Goal: Communication & Community: Share content

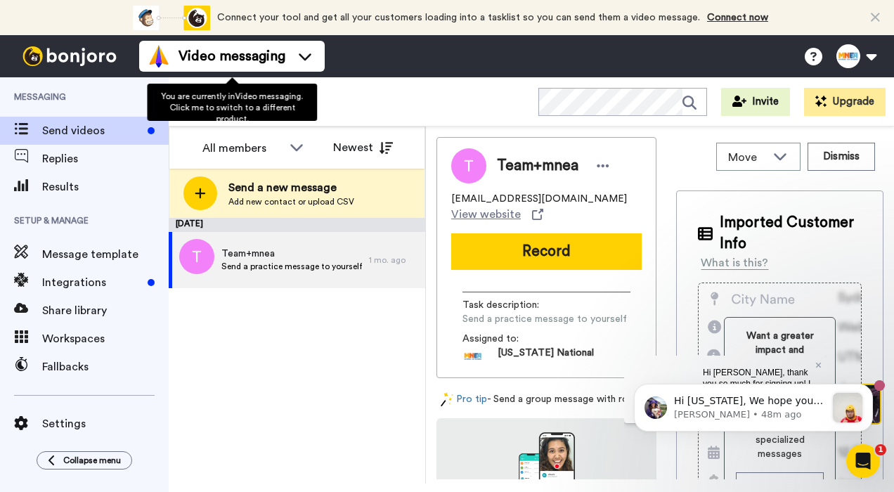
click at [113, 59] on img at bounding box center [69, 56] width 105 height 20
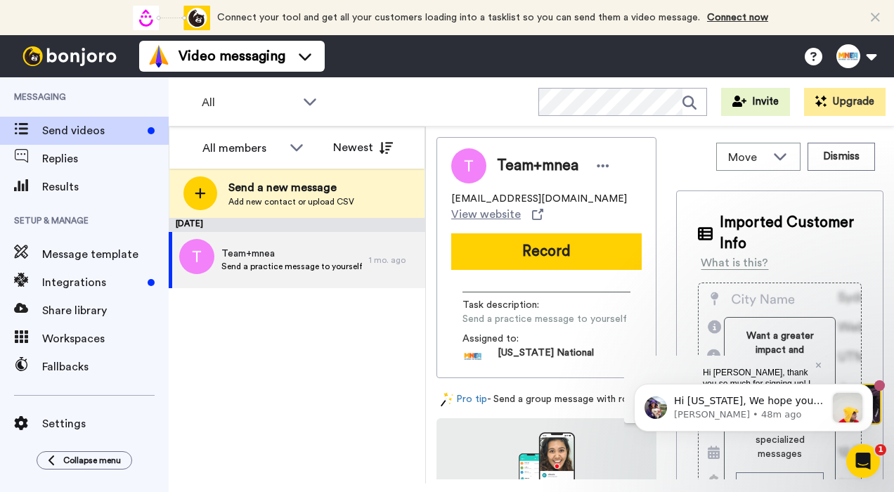
click at [867, 15] on div "Connect your tool now! Connect your tool and get all your customers loading int…" at bounding box center [447, 17] width 894 height 35
click at [873, 13] on icon at bounding box center [874, 18] width 9 height 14
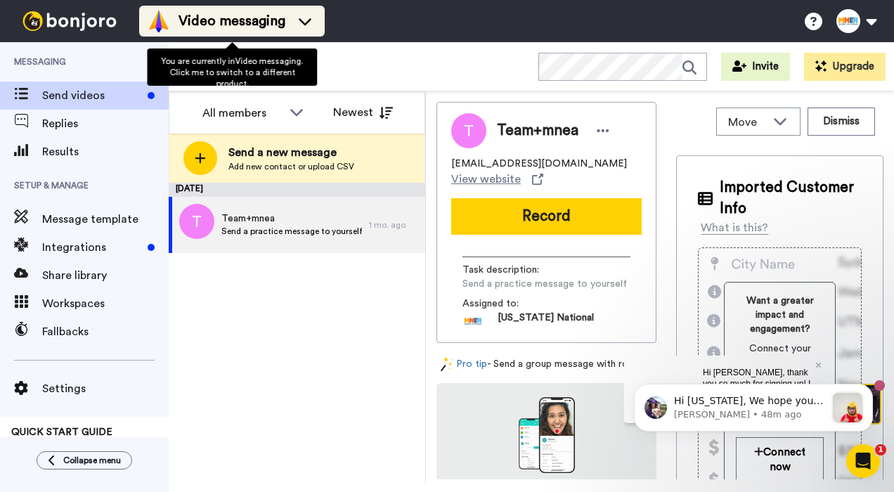
click at [295, 35] on li "Video messaging" at bounding box center [231, 21] width 185 height 31
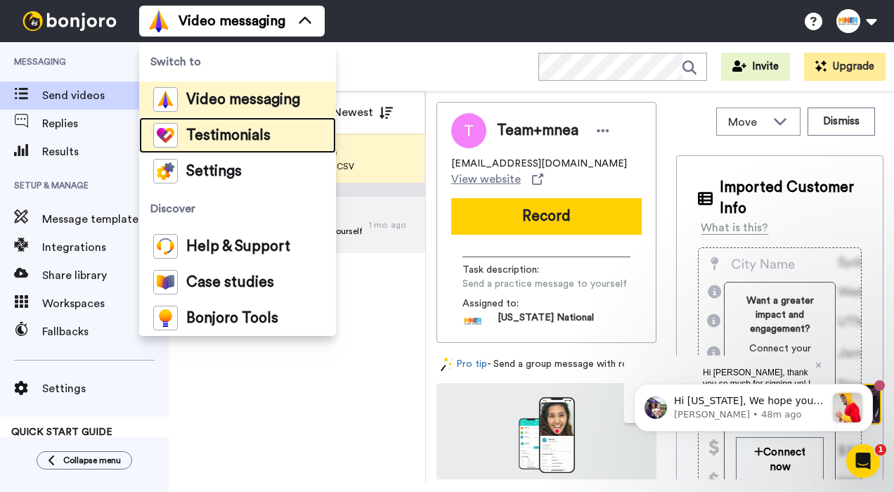
click at [263, 135] on span "Testimonials" at bounding box center [228, 136] width 84 height 14
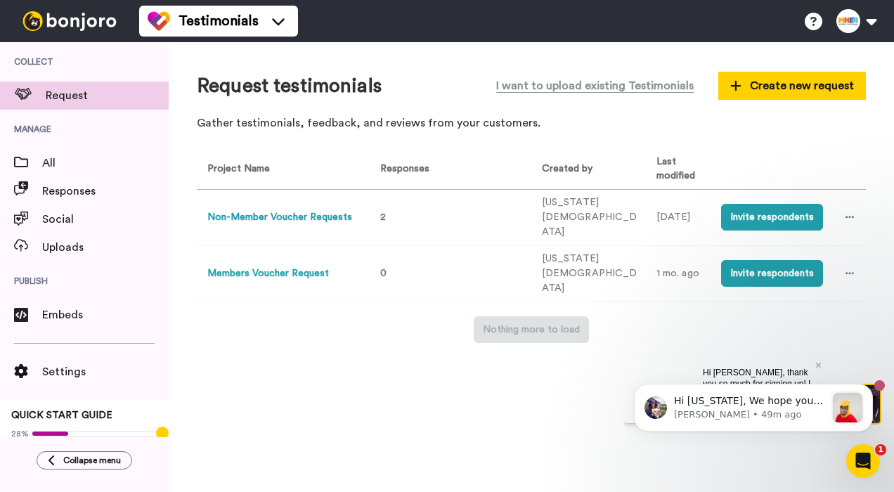
click at [299, 266] on button "Members Voucher Request" at bounding box center [268, 273] width 122 height 15
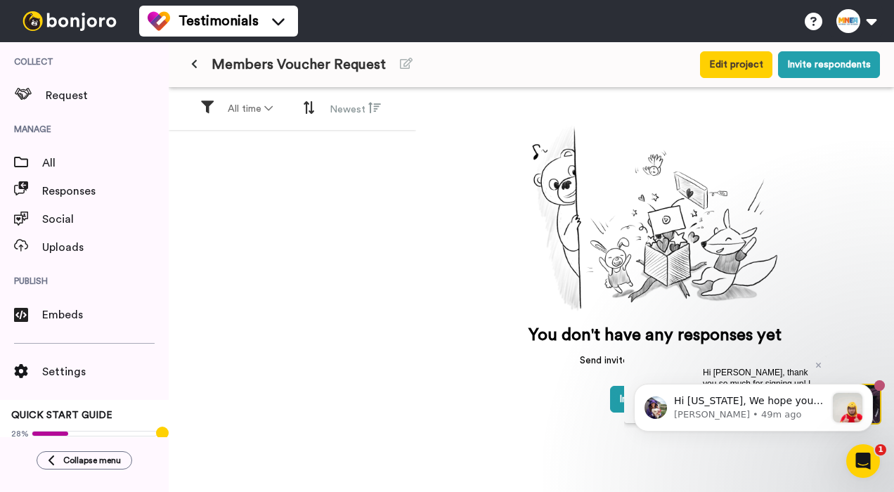
click at [192, 70] on button at bounding box center [194, 64] width 23 height 25
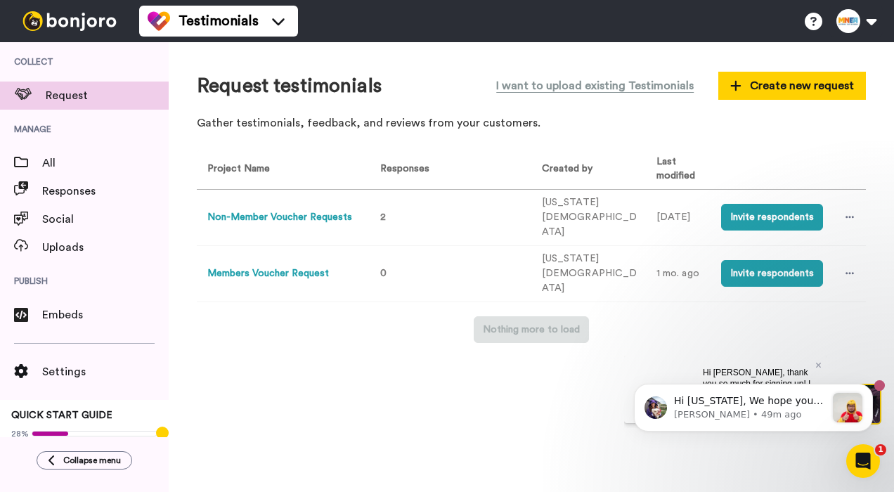
click at [343, 216] on button "Non-Member Voucher Requests" at bounding box center [279, 217] width 145 height 15
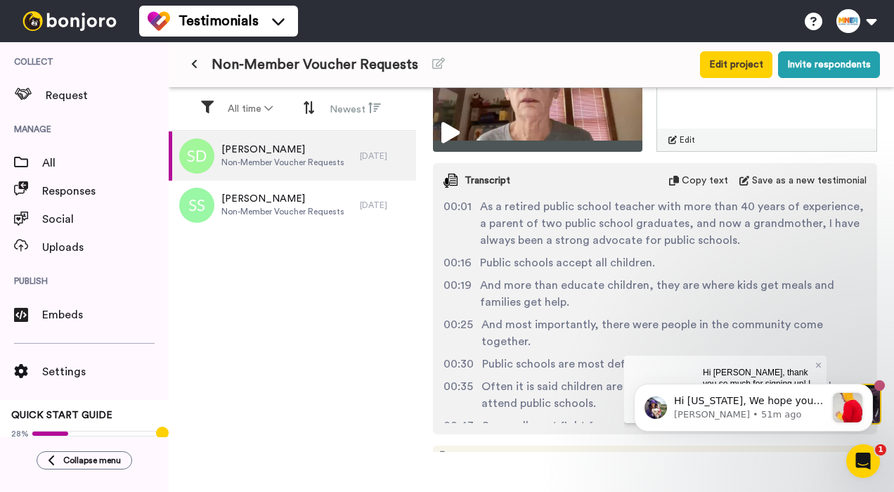
click at [191, 65] on icon at bounding box center [194, 64] width 6 height 10
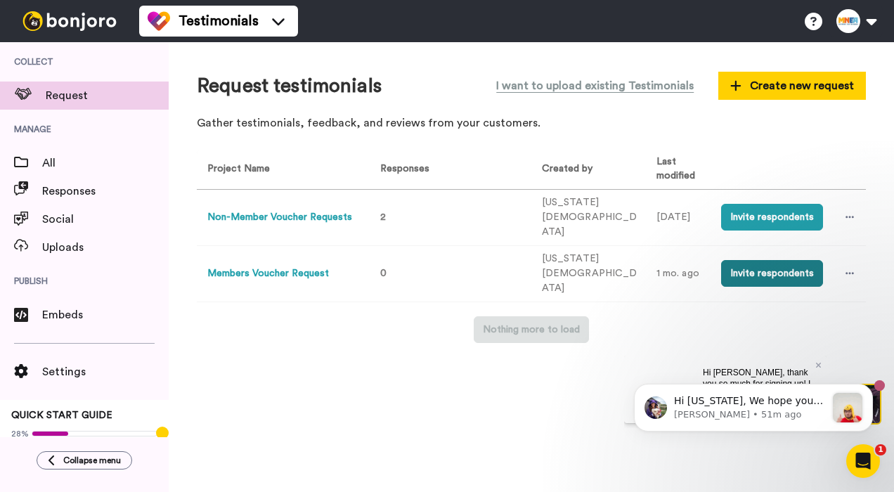
click at [799, 260] on button "Invite respondents" at bounding box center [772, 273] width 102 height 27
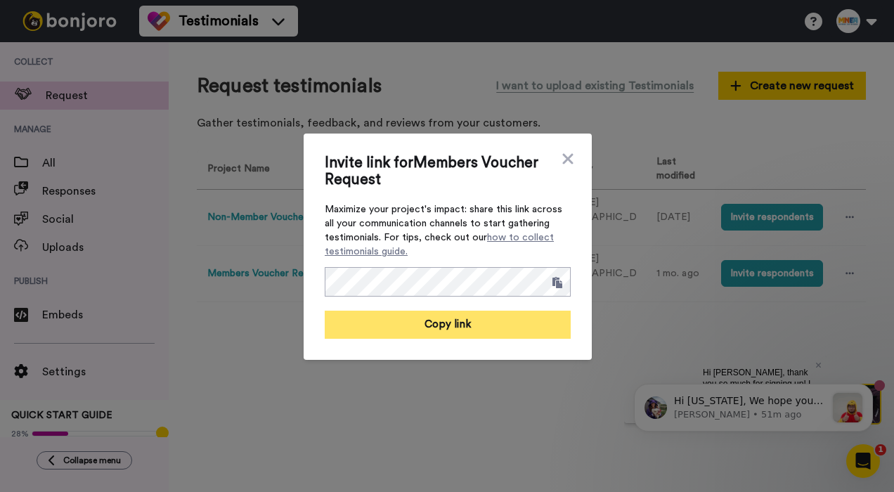
click at [475, 318] on button "Copy link" at bounding box center [448, 325] width 246 height 28
click at [443, 329] on button "Link copied!" at bounding box center [448, 325] width 246 height 28
click at [435, 331] on button "Link copied!" at bounding box center [448, 325] width 246 height 28
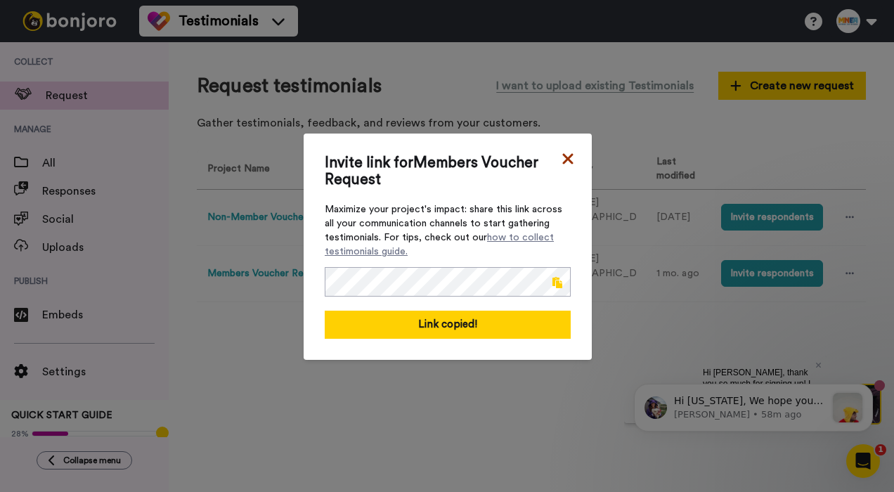
click at [574, 154] on icon at bounding box center [568, 158] width 14 height 17
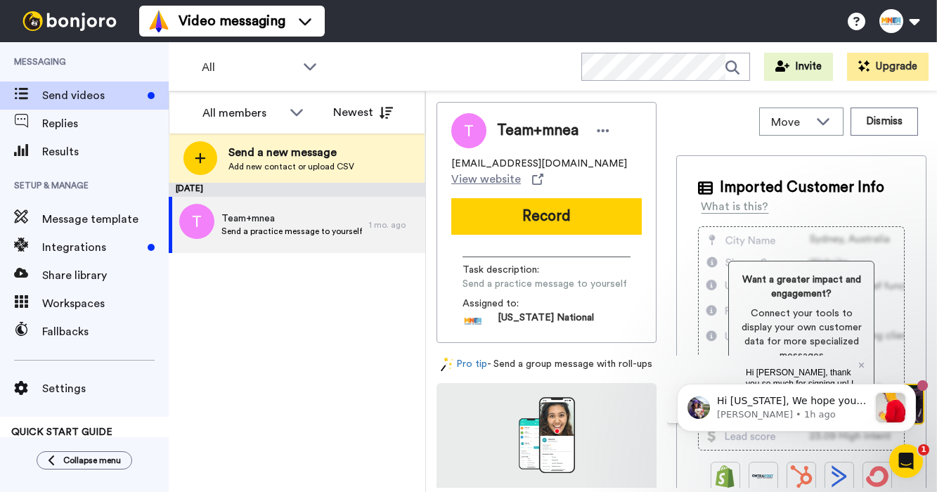
click at [79, 24] on img at bounding box center [69, 21] width 105 height 20
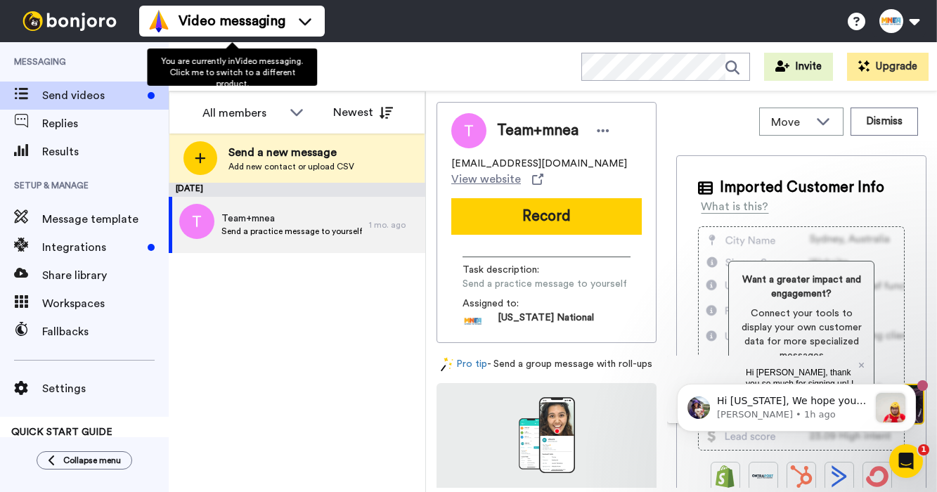
click at [271, 37] on ul "Video messaging Switch to Video messaging Testimonials Settings Discover Help &…" at bounding box center [231, 21] width 185 height 42
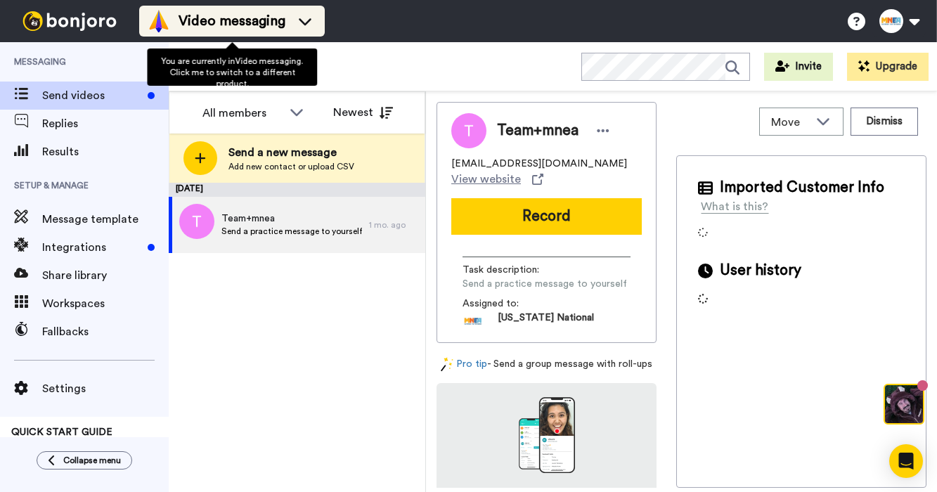
click at [272, 30] on span "Video messaging" at bounding box center [231, 21] width 107 height 20
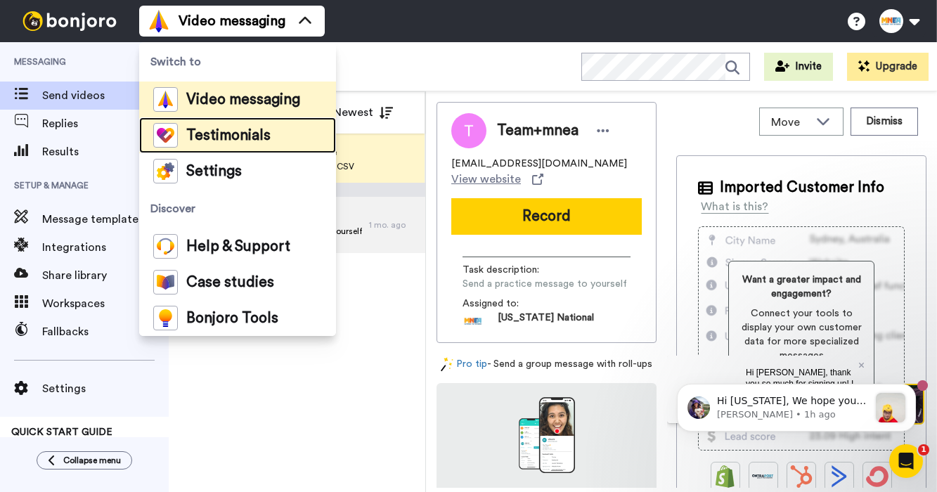
click at [235, 142] on span "Testimonials" at bounding box center [228, 136] width 84 height 14
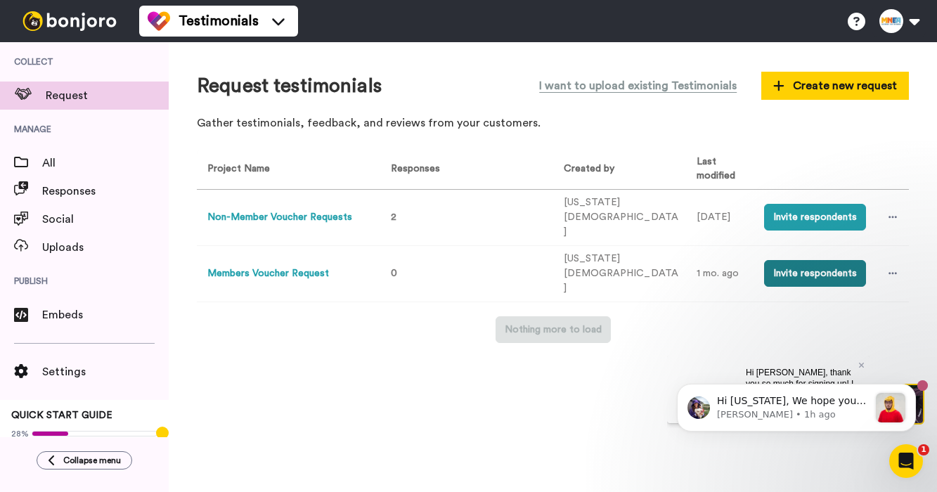
click at [794, 260] on button "Invite respondents" at bounding box center [815, 273] width 102 height 27
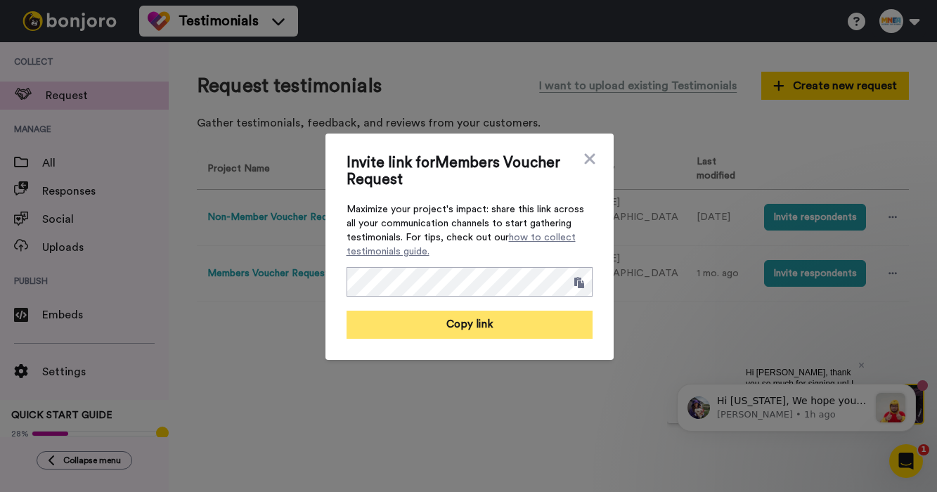
click at [436, 326] on button "Copy link" at bounding box center [469, 325] width 246 height 28
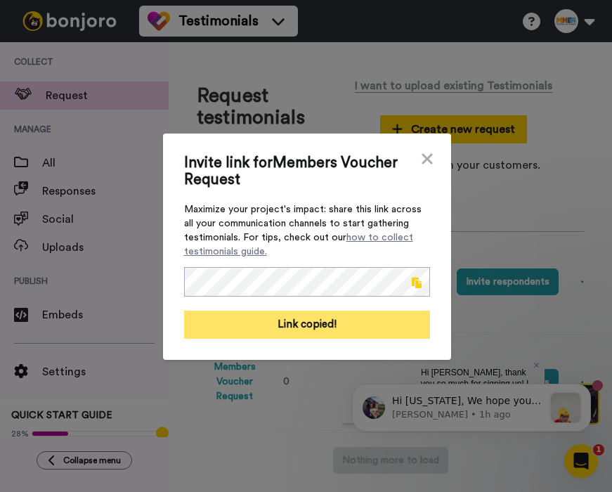
click at [362, 327] on button "Link copied!" at bounding box center [307, 325] width 246 height 28
click at [324, 328] on button "Link copied!" at bounding box center [307, 325] width 246 height 28
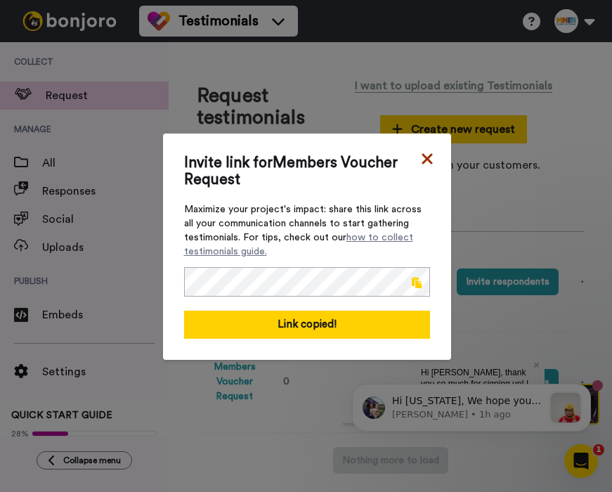
click at [427, 156] on icon at bounding box center [427, 158] width 14 height 17
